Goal: Task Accomplishment & Management: Manage account settings

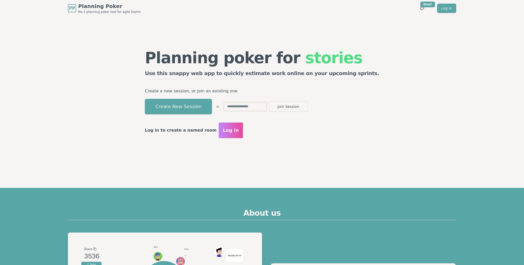
click at [239, 131] on span "Log in" at bounding box center [231, 130] width 16 height 7
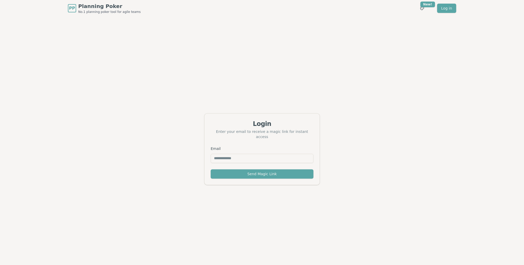
click at [242, 154] on input "Email" at bounding box center [262, 158] width 103 height 9
type input "**********"
click at [242, 171] on button "Send Magic Link" at bounding box center [262, 173] width 103 height 9
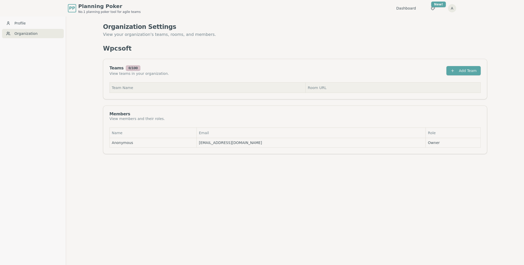
click at [186, 87] on th "Team Name" at bounding box center [208, 88] width 196 height 10
click at [460, 68] on button "Add Team" at bounding box center [463, 70] width 34 height 9
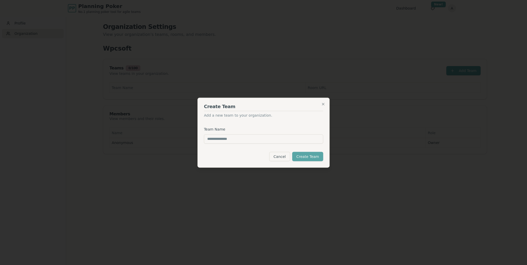
click at [250, 137] on input "Team Name" at bounding box center [263, 138] width 119 height 9
type input "****"
click at [316, 156] on button "Create Team" at bounding box center [307, 156] width 31 height 9
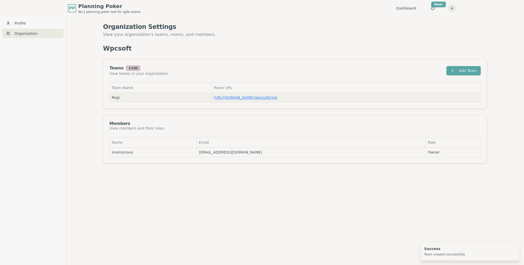
click at [258, 99] on link "https://planning-poker.com / wpcsoft/regi" at bounding box center [245, 97] width 63 height 4
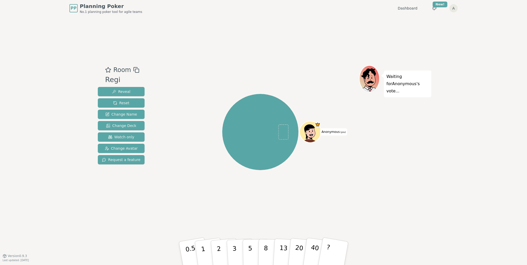
click at [133, 68] on icon at bounding box center [136, 70] width 6 height 6
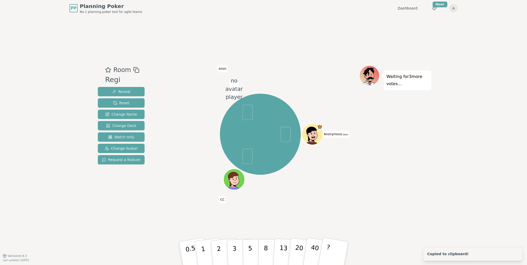
click at [454, 9] on html "PP Planning Poker No.1 planning poker tool for agile teams Dashboard Toggle the…" at bounding box center [263, 132] width 527 height 265
click at [425, 18] on link "Profile" at bounding box center [428, 19] width 55 height 8
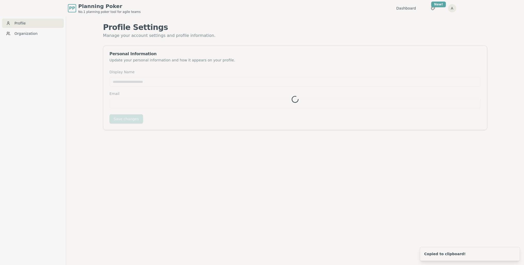
type input "*********"
type input "**********"
drag, startPoint x: 138, startPoint y: 81, endPoint x: 80, endPoint y: 87, distance: 58.1
click at [85, 87] on div "**********" at bounding box center [295, 149] width 458 height 265
type input "**"
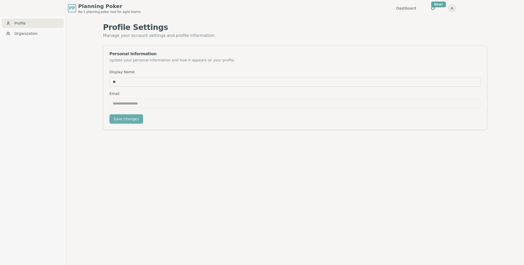
click at [128, 122] on button "Save changes" at bounding box center [126, 118] width 34 height 9
click at [24, 36] on link "Organization" at bounding box center [33, 33] width 62 height 9
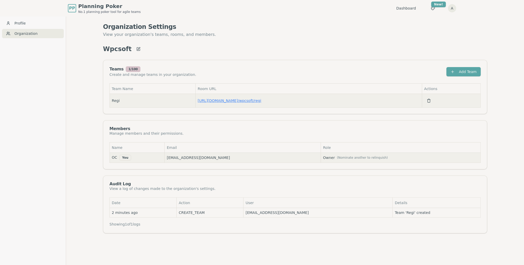
click at [233, 99] on link "https://planning-poker.com / wpcsoft/regi" at bounding box center [229, 101] width 63 height 4
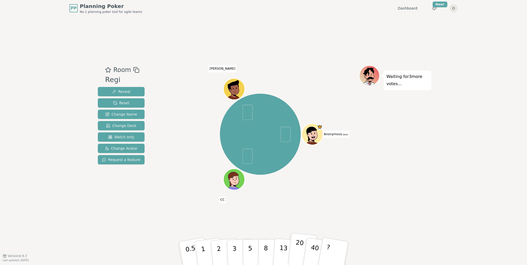
click at [298, 247] on p "20" at bounding box center [298, 253] width 11 height 28
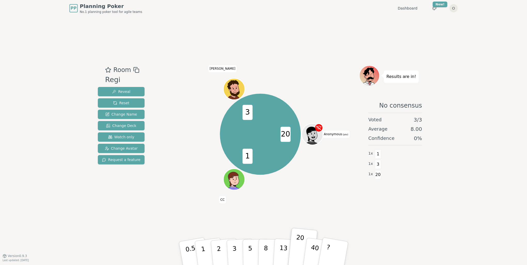
click at [319, 126] on icon at bounding box center [318, 127] width 7 height 7
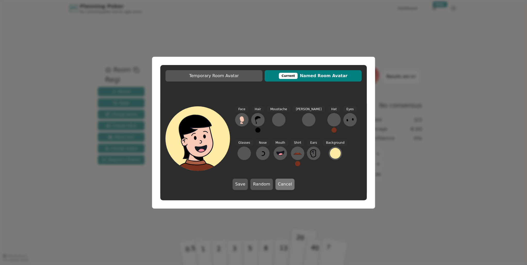
click at [281, 185] on button "Cancel" at bounding box center [284, 184] width 19 height 11
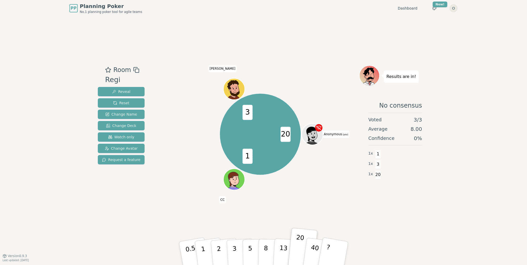
click at [309, 182] on div "20 1 3 Anonymous (you) CC Rupert" at bounding box center [260, 134] width 197 height 119
click at [313, 133] on icon at bounding box center [313, 134] width 21 height 2
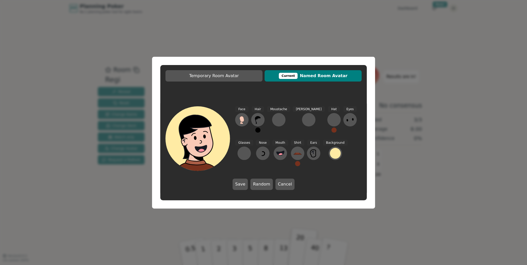
click at [294, 75] on div "Current" at bounding box center [288, 76] width 19 height 6
click at [307, 75] on span "Current Named Room Avatar" at bounding box center [313, 76] width 92 height 6
click at [265, 186] on button "Random" at bounding box center [261, 184] width 22 height 11
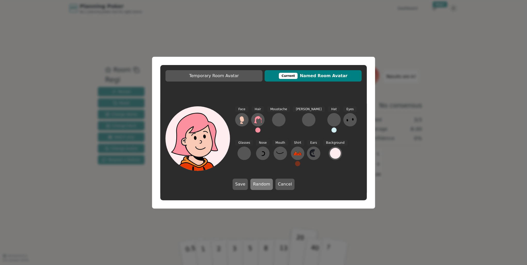
click at [265, 186] on button "Random" at bounding box center [261, 184] width 22 height 11
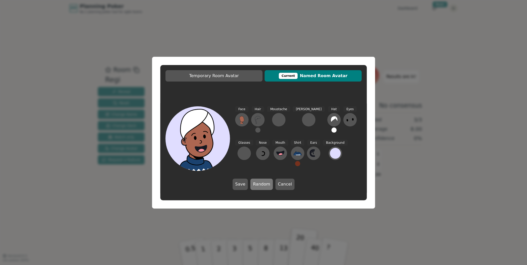
click at [265, 186] on button "Random" at bounding box center [261, 184] width 22 height 11
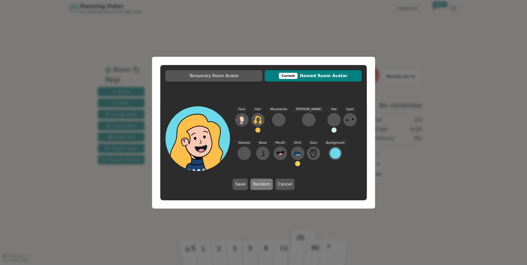
click at [265, 186] on button "Random" at bounding box center [261, 184] width 22 height 11
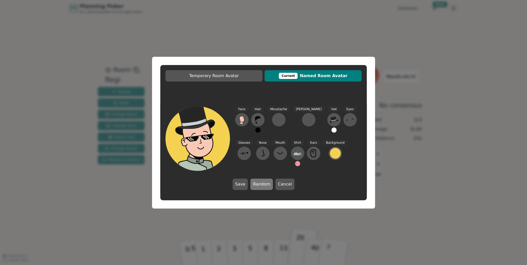
click at [265, 186] on button "Random" at bounding box center [261, 184] width 22 height 11
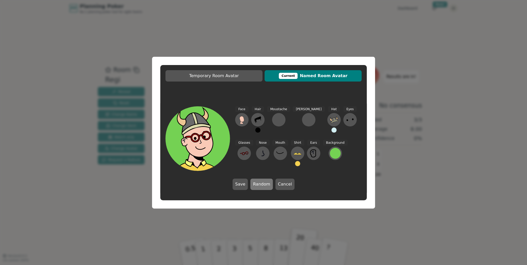
click at [265, 186] on button "Random" at bounding box center [261, 184] width 22 height 11
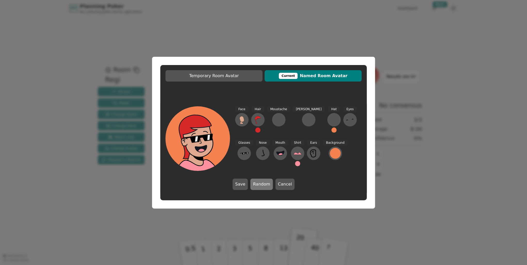
click at [265, 186] on button "Random" at bounding box center [261, 184] width 22 height 11
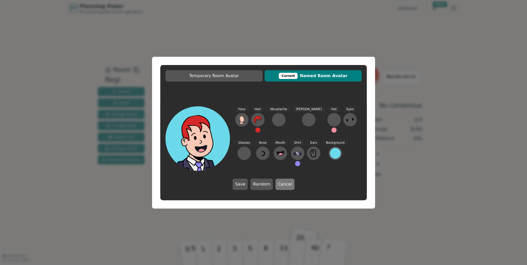
click at [276, 186] on button "Cancel" at bounding box center [284, 184] width 19 height 11
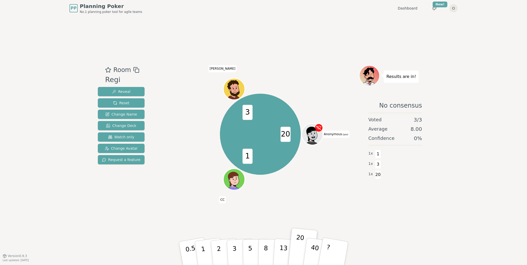
click at [325, 184] on div "20 1 3 Anonymous (you) CC Rupert" at bounding box center [260, 134] width 197 height 119
click at [117, 116] on span "Change Name" at bounding box center [121, 114] width 32 height 5
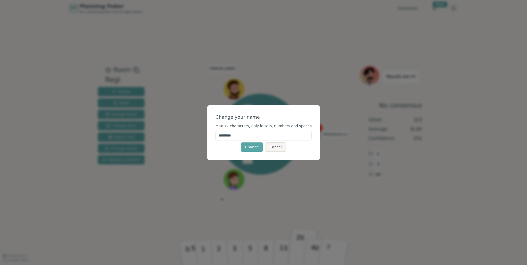
click at [277, 133] on input "*********" at bounding box center [263, 135] width 96 height 9
type input "**"
click at [246, 146] on button "Change" at bounding box center [252, 146] width 22 height 9
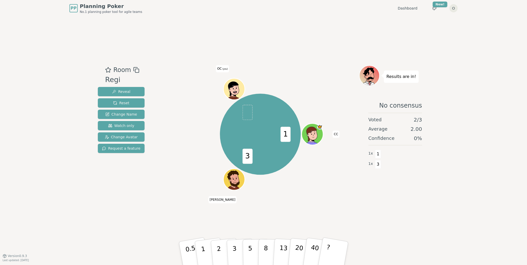
click at [234, 92] on icon at bounding box center [235, 92] width 4 height 2
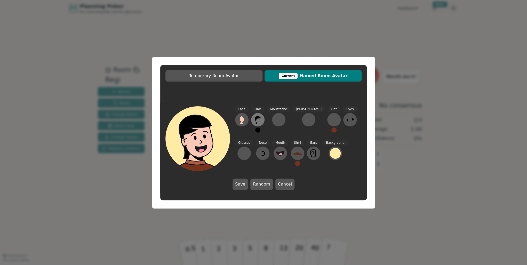
click at [257, 119] on icon at bounding box center [258, 120] width 6 height 8
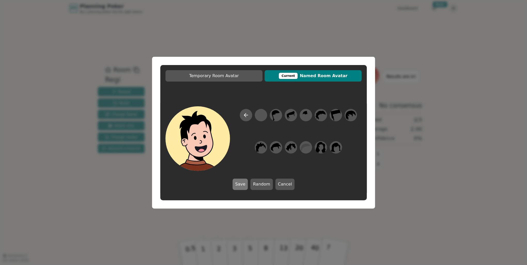
click at [244, 182] on button "Save" at bounding box center [240, 184] width 15 height 11
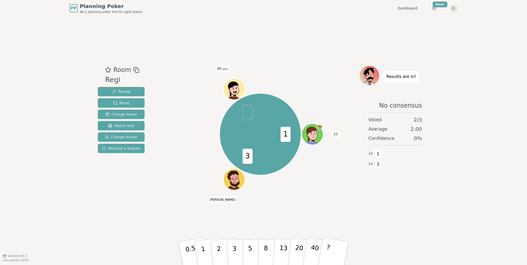
click at [236, 93] on circle at bounding box center [235, 93] width 3 height 3
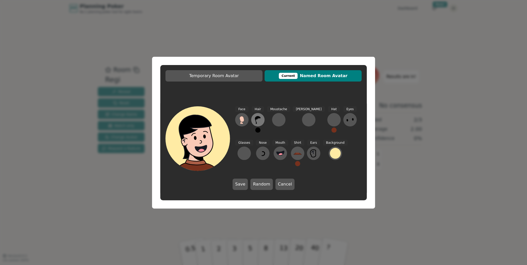
click at [263, 120] on button at bounding box center [257, 119] width 13 height 13
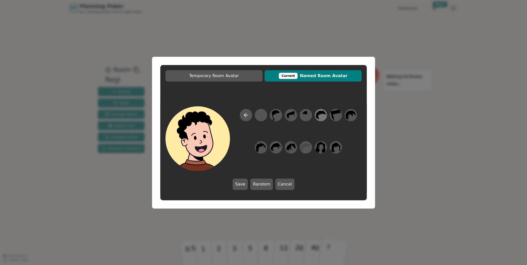
click at [316, 114] on icon at bounding box center [321, 115] width 10 height 12
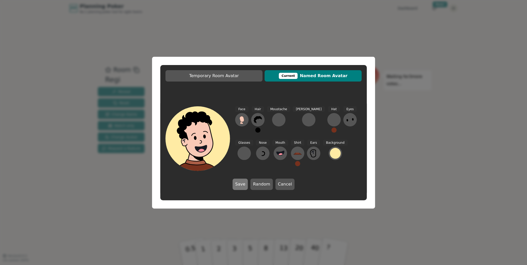
click at [243, 180] on button "Save" at bounding box center [240, 184] width 15 height 11
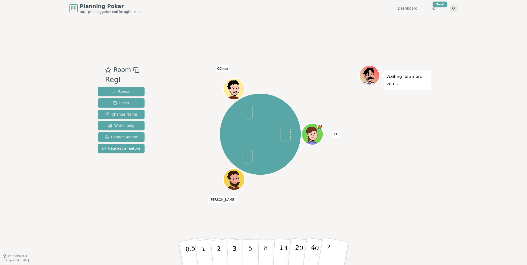
click at [237, 88] on icon at bounding box center [235, 88] width 21 height 2
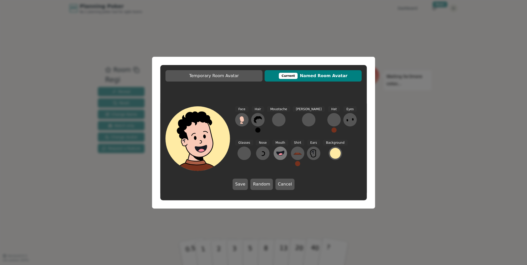
click at [278, 156] on circle at bounding box center [280, 155] width 5 height 5
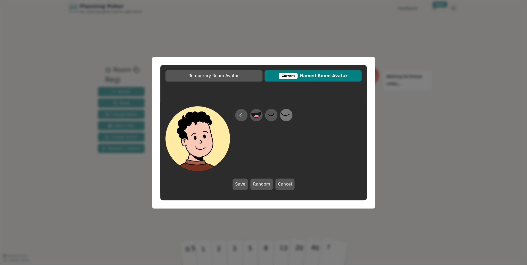
click at [283, 114] on icon at bounding box center [286, 115] width 10 height 12
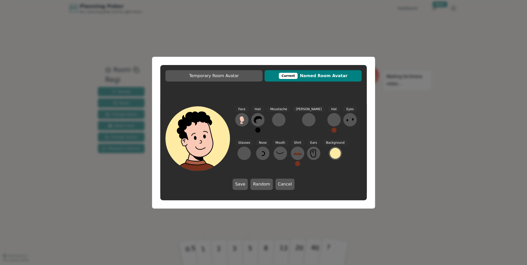
click at [251, 181] on div "Save Random Cancel" at bounding box center [264, 184] width 62 height 11
click at [244, 181] on button "Save" at bounding box center [240, 184] width 15 height 11
